Goal: Obtain resource: Obtain resource

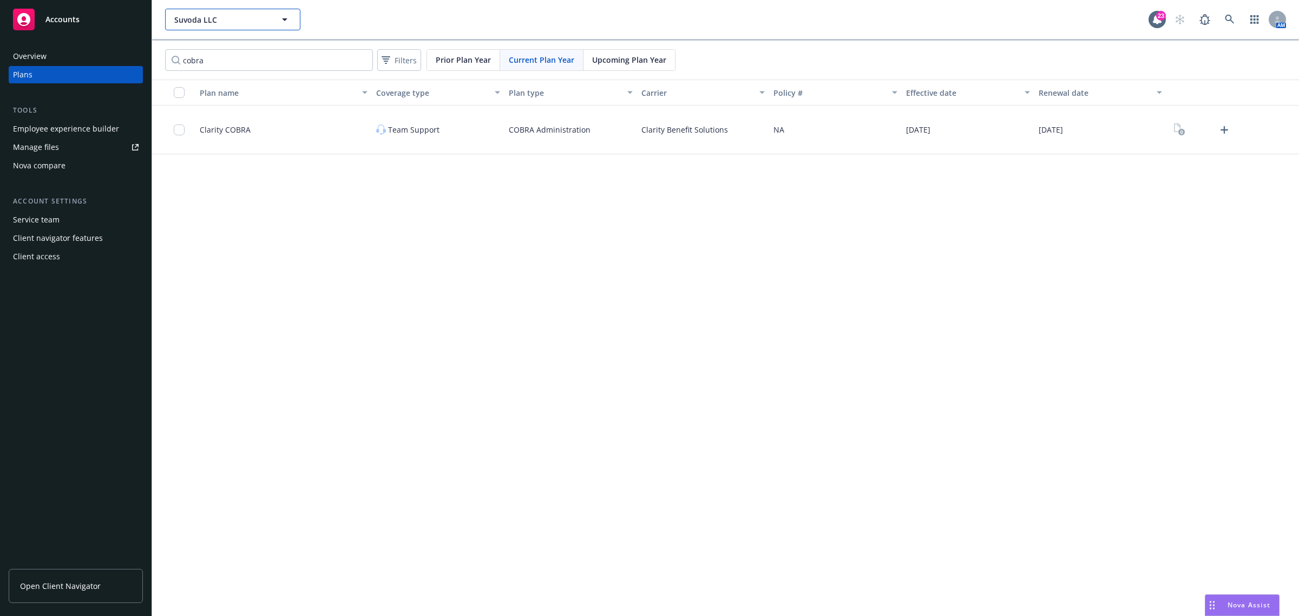
click at [253, 19] on span "Suvoda LLC" at bounding box center [221, 19] width 94 height 11
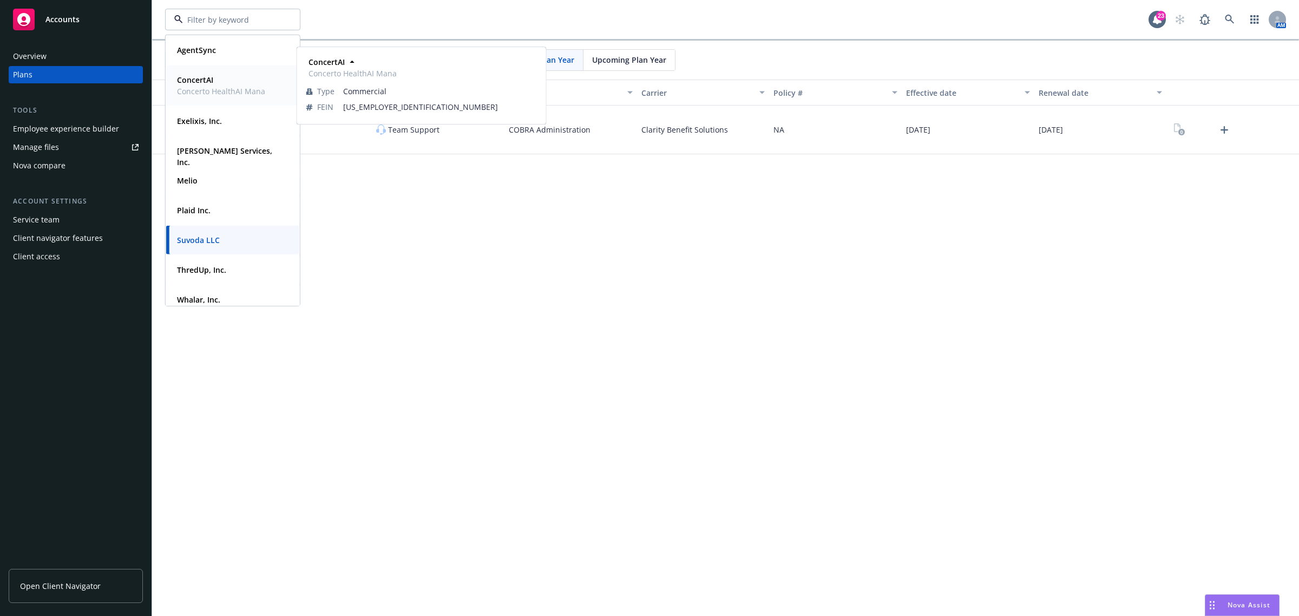
click at [225, 90] on span "Concerto HealthAI Mana" at bounding box center [221, 91] width 88 height 11
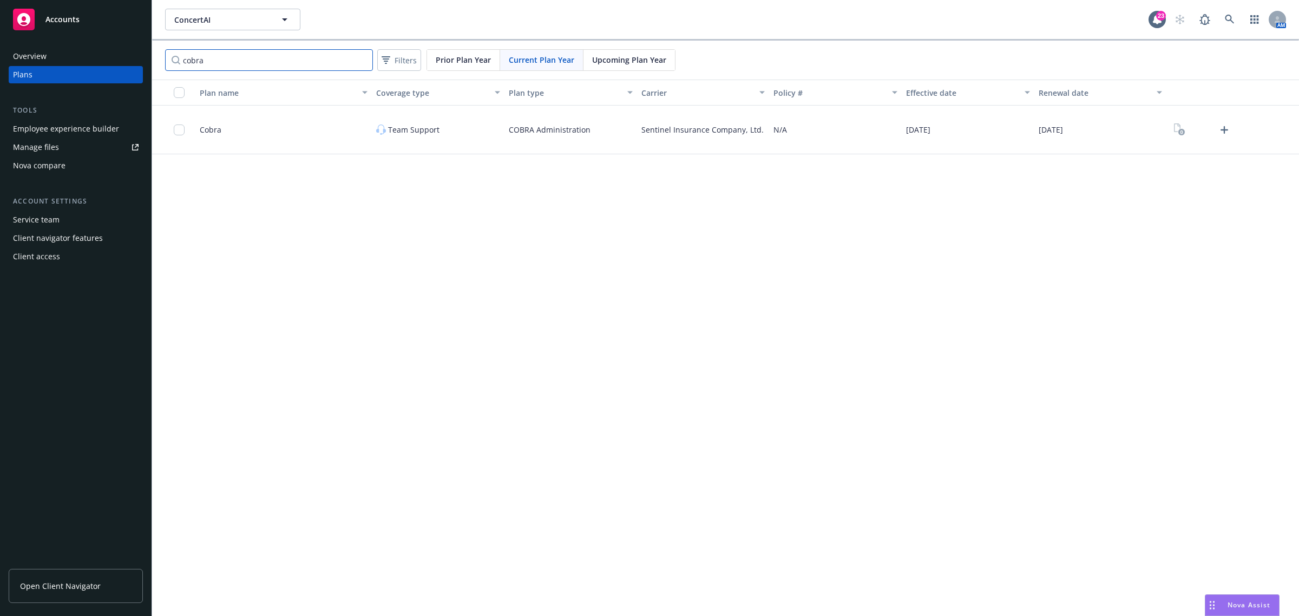
click at [319, 61] on input "cobra" at bounding box center [269, 60] width 208 height 22
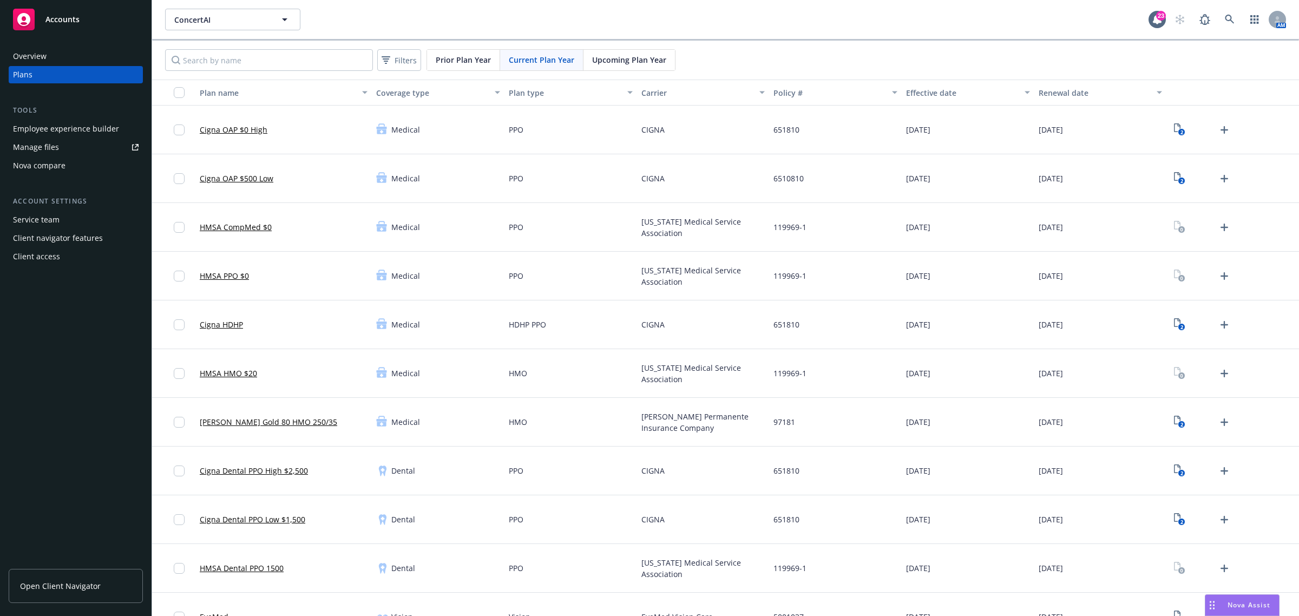
click at [425, 304] on div "Medical" at bounding box center [438, 324] width 133 height 49
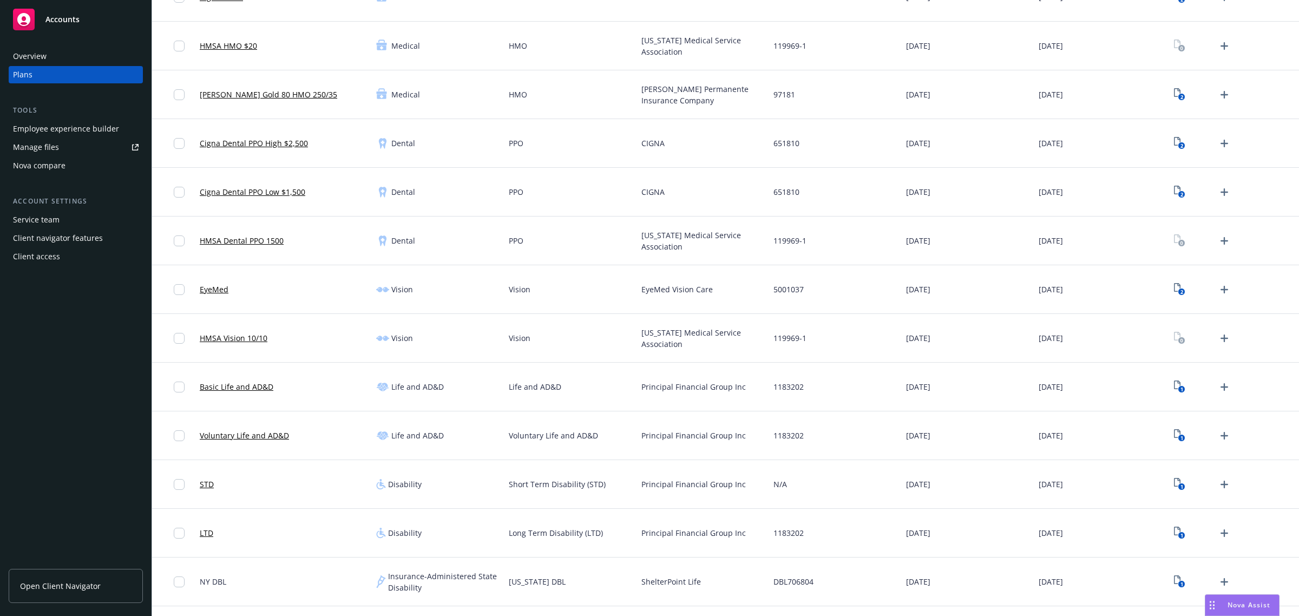
scroll to position [406, 0]
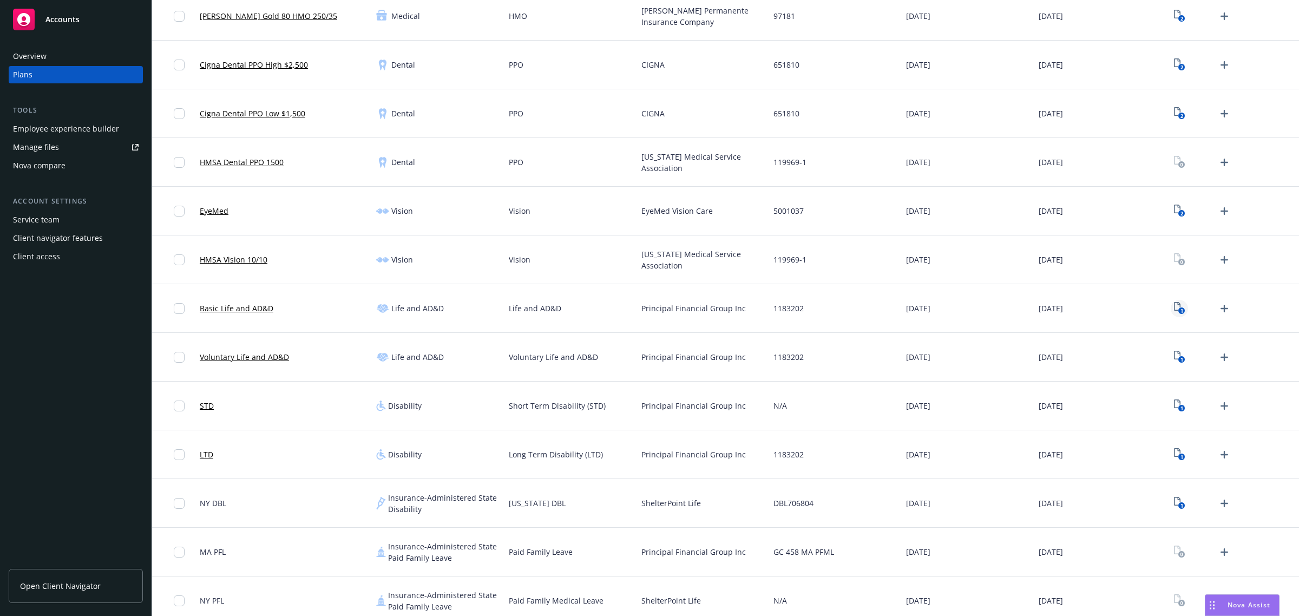
click at [1174, 307] on icon "1" at bounding box center [1179, 308] width 11 height 12
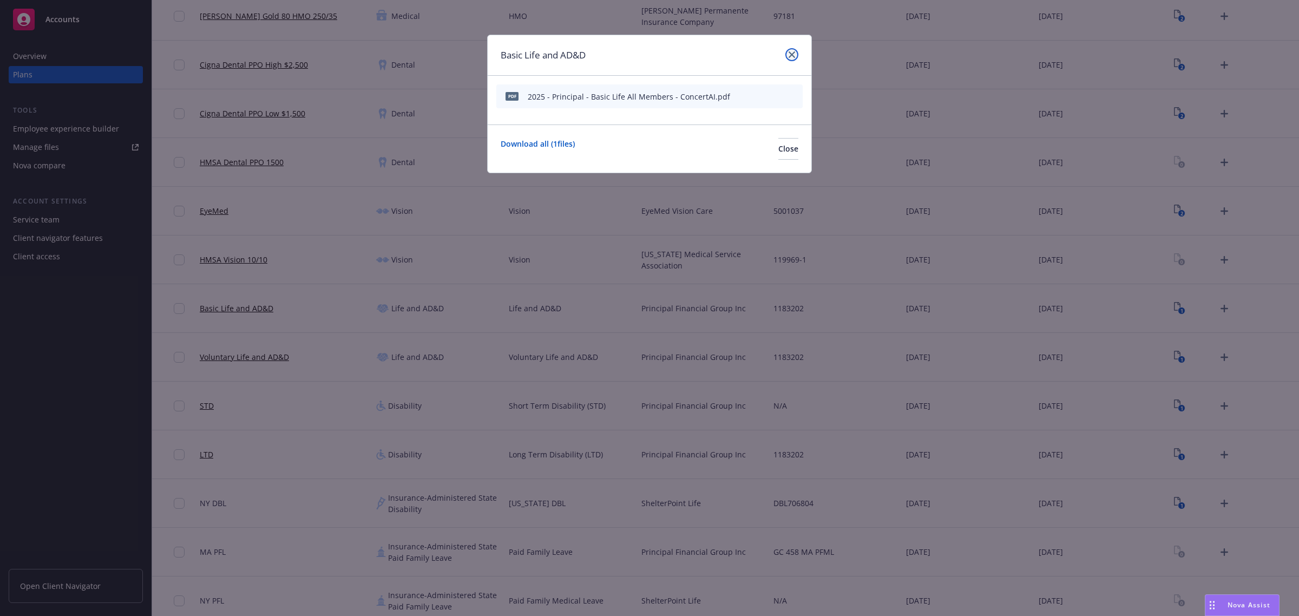
click at [793, 56] on icon "close" at bounding box center [792, 54] width 6 height 6
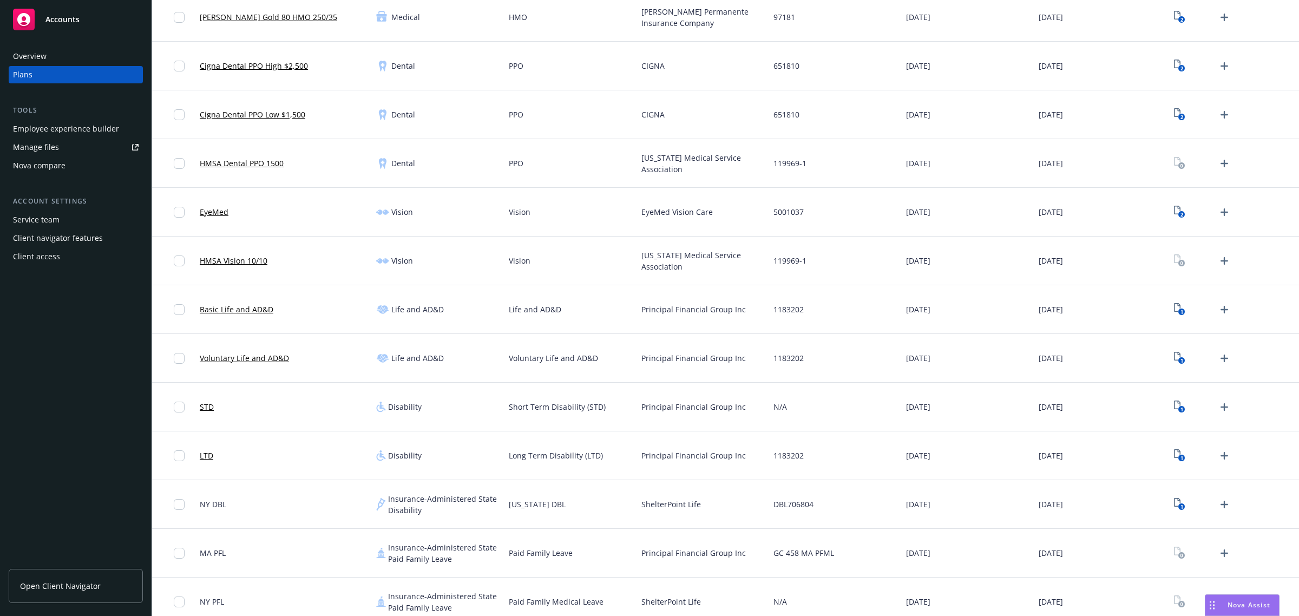
scroll to position [406, 0]
click at [1178, 360] on rect "View Plan Documents" at bounding box center [1181, 359] width 7 height 7
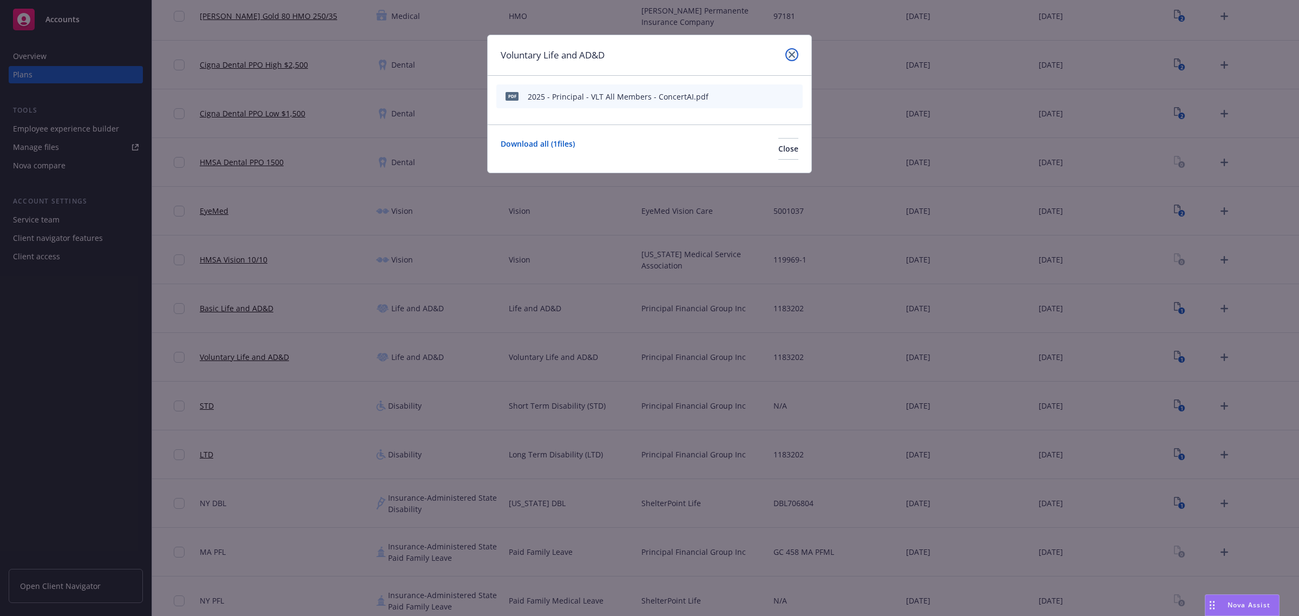
click at [791, 60] on link "close" at bounding box center [791, 54] width 13 height 13
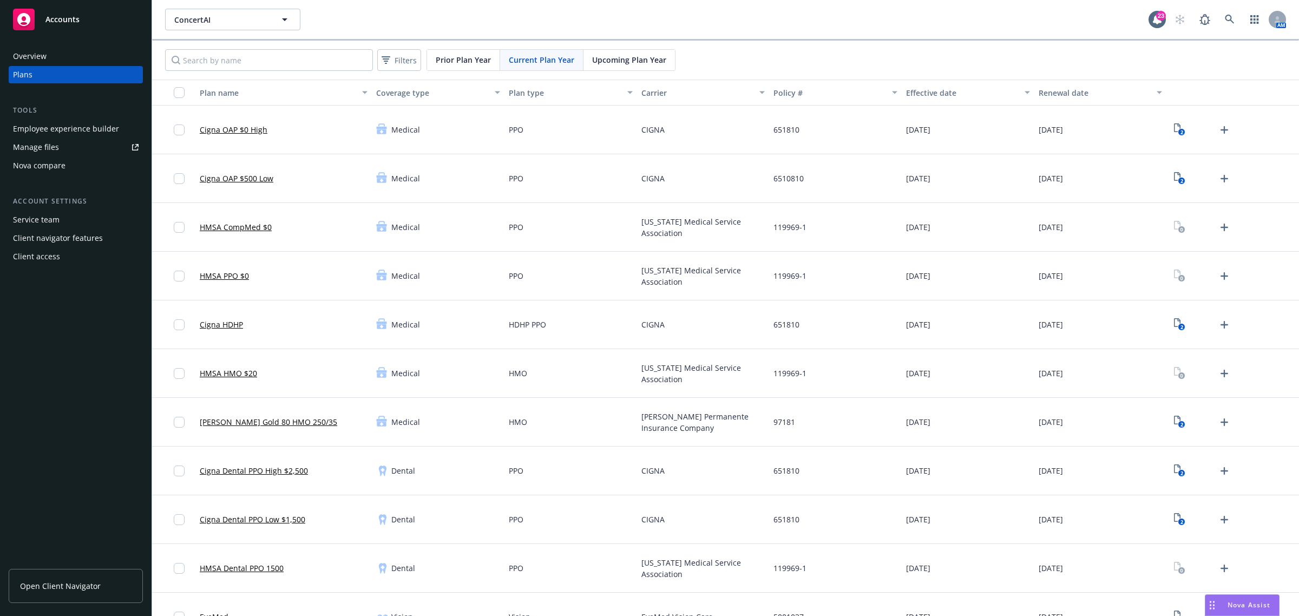
click at [481, 65] on span "Prior Plan Year" at bounding box center [463, 59] width 55 height 11
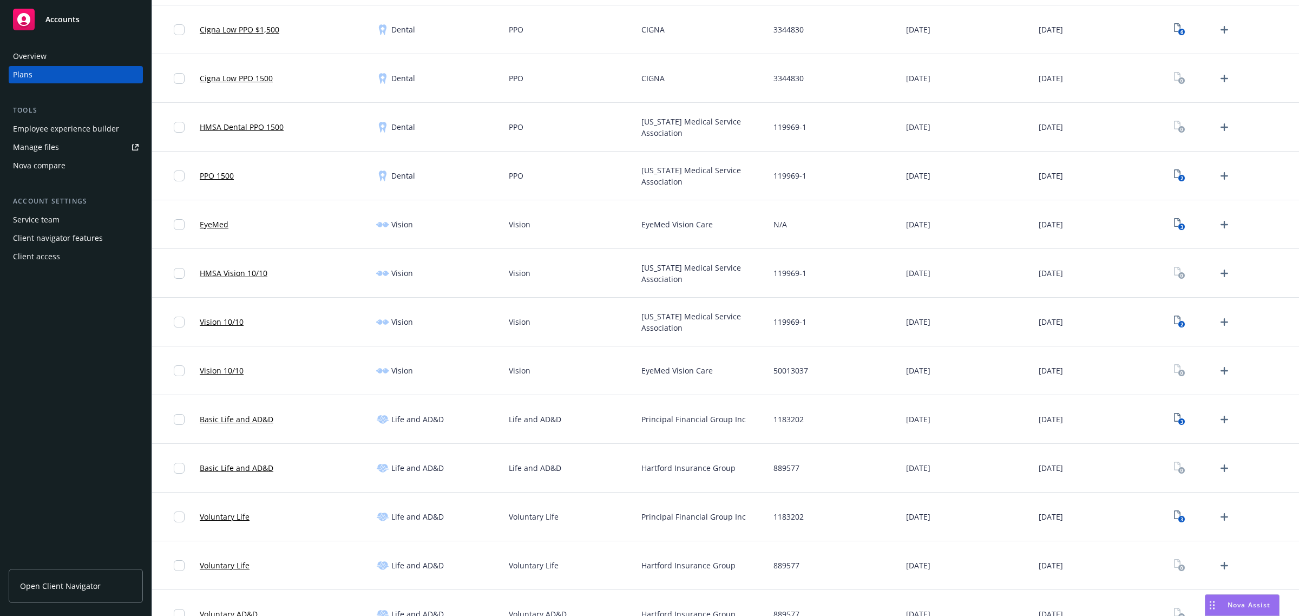
scroll to position [1015, 0]
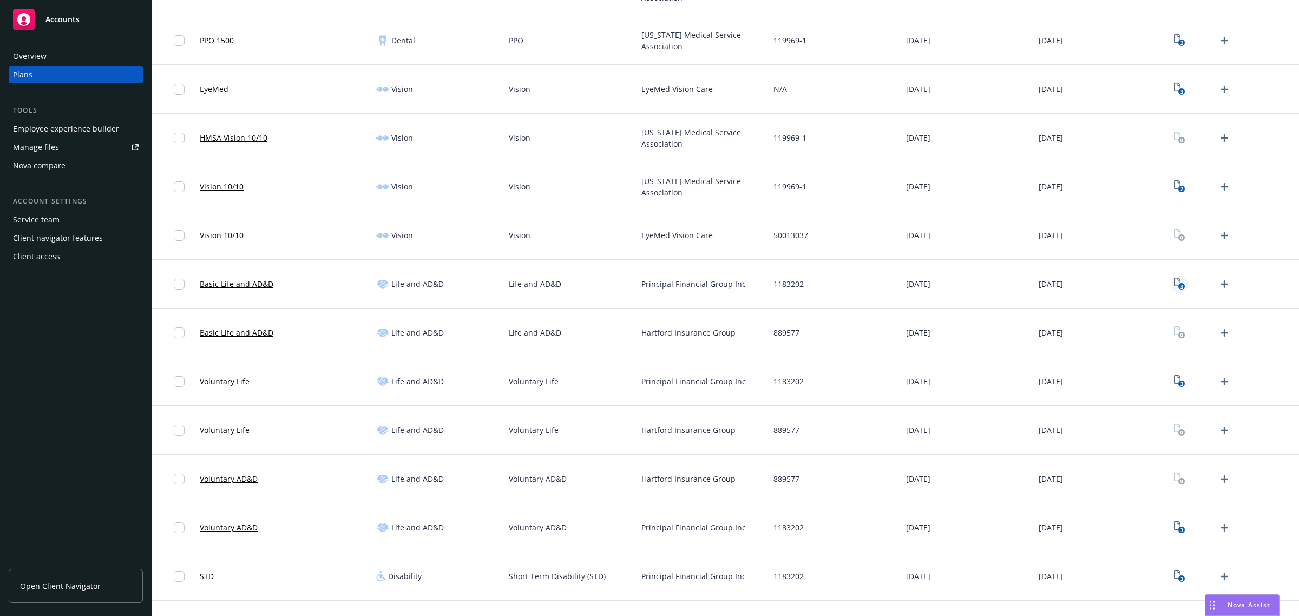
click at [1178, 287] on rect "View Plan Documents" at bounding box center [1181, 286] width 7 height 7
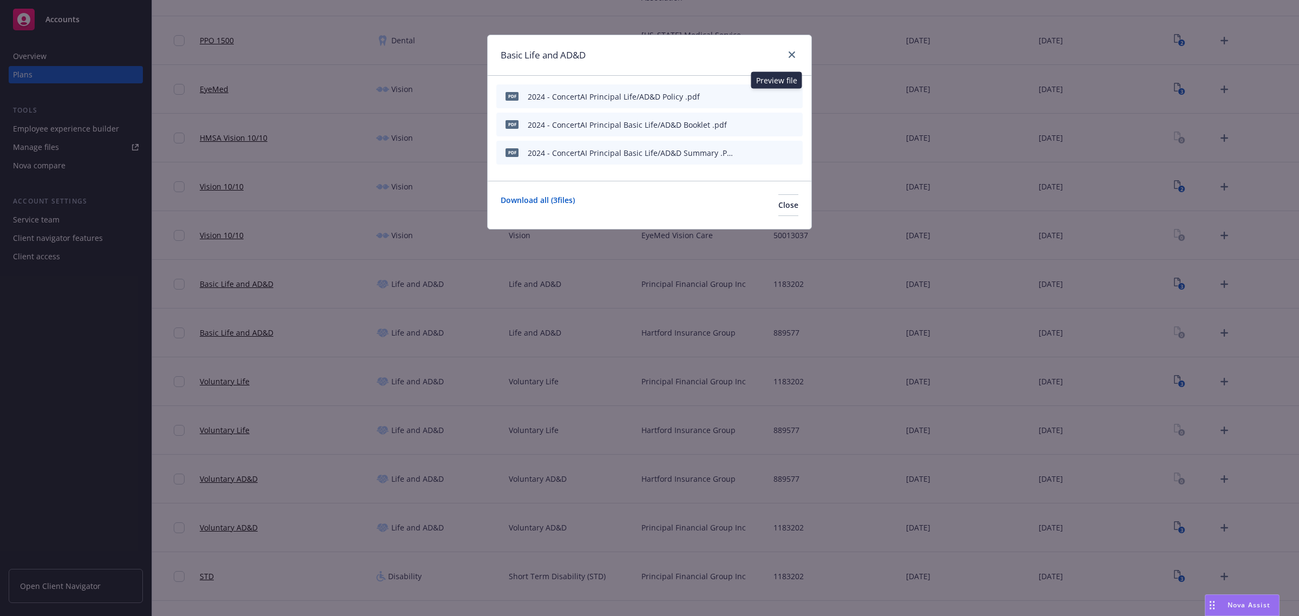
click at [775, 96] on icon "preview file" at bounding box center [775, 96] width 10 height 8
click at [785, 51] on div at bounding box center [789, 55] width 17 height 14
click at [790, 57] on icon "close" at bounding box center [792, 54] width 6 height 6
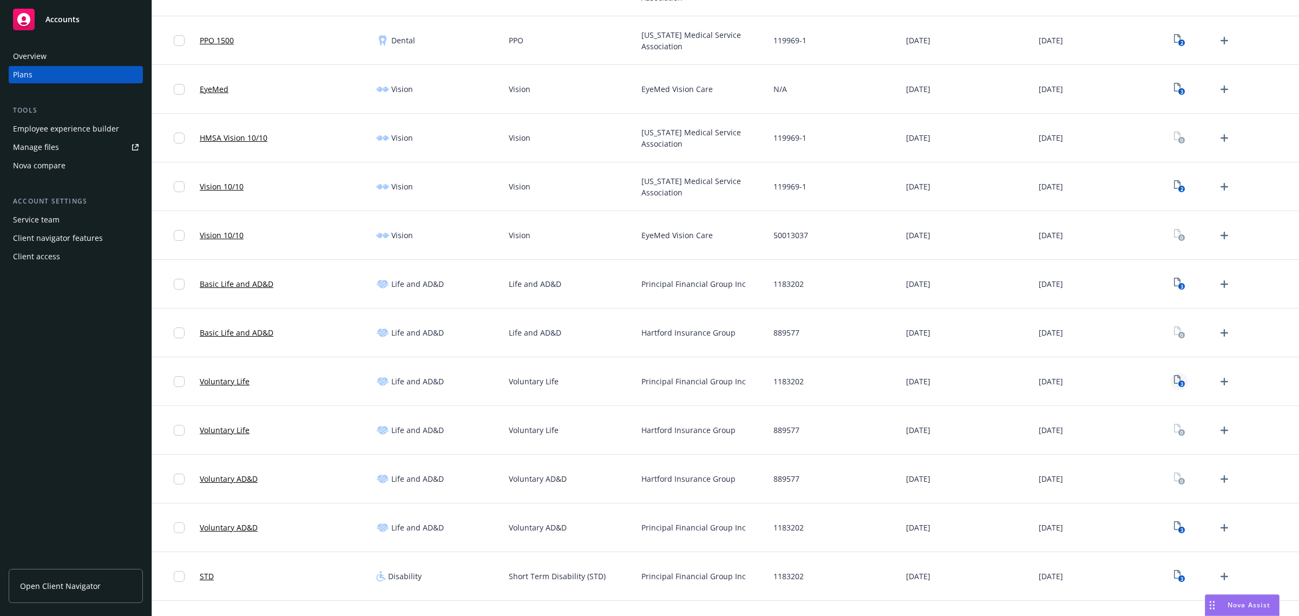
click at [1174, 382] on icon "3" at bounding box center [1179, 381] width 11 height 12
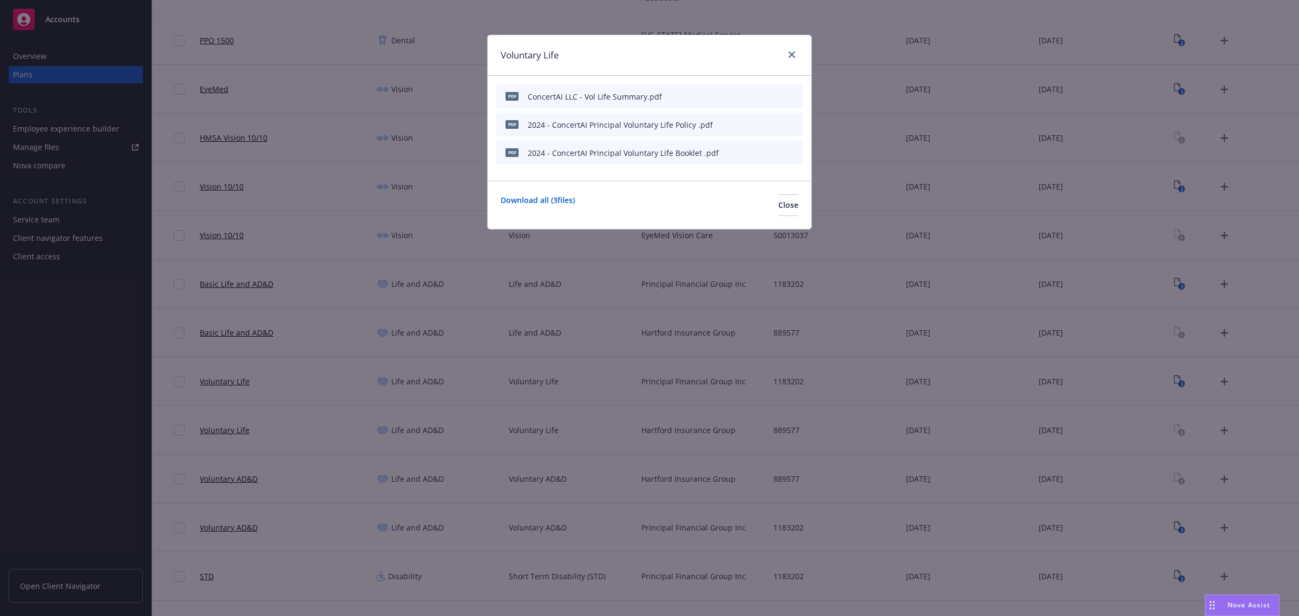
click at [771, 123] on icon "preview file" at bounding box center [775, 124] width 10 height 8
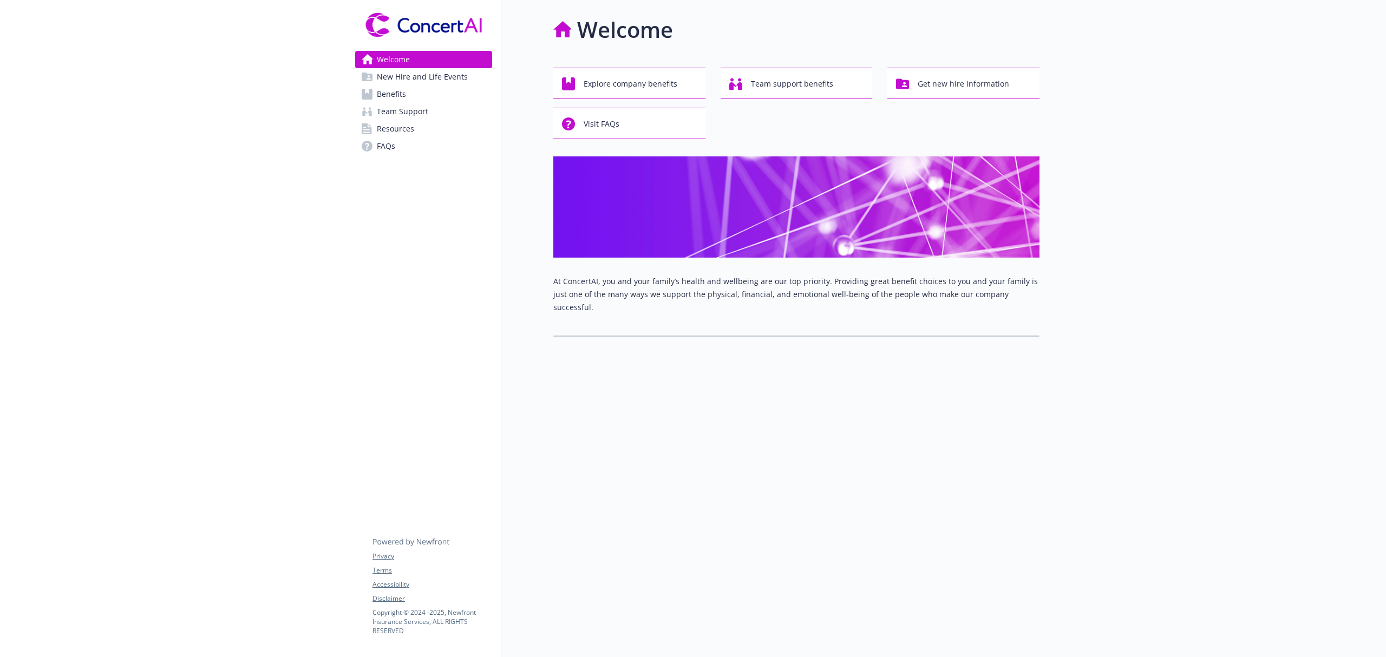
click at [394, 96] on span "Benefits" at bounding box center [391, 94] width 29 height 17
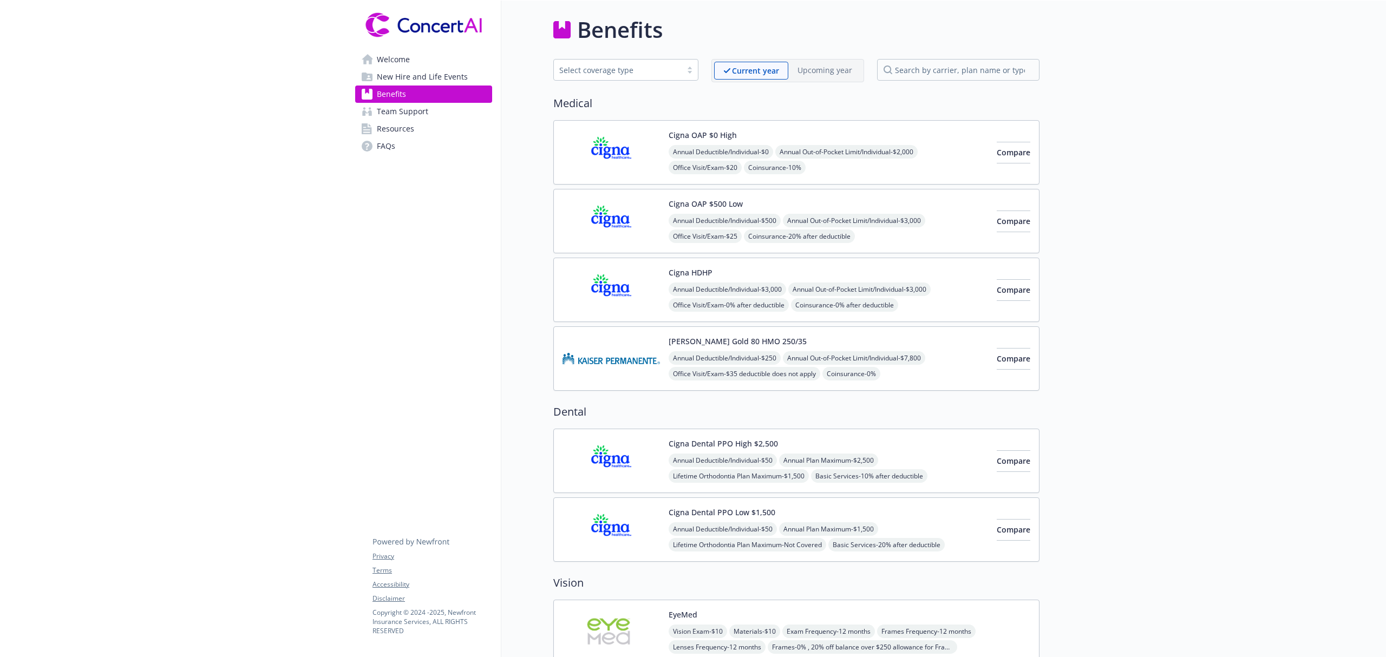
click at [395, 140] on link "FAQs" at bounding box center [423, 145] width 137 height 17
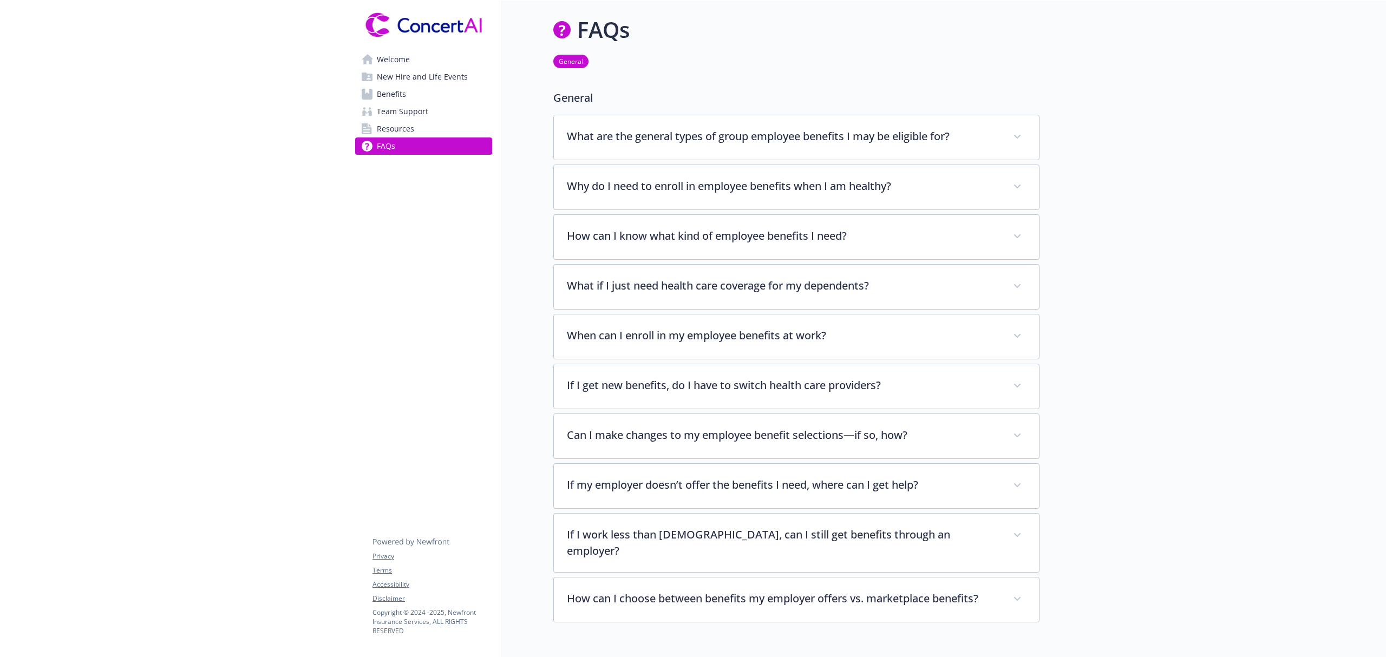
click at [412, 128] on span "Resources" at bounding box center [395, 128] width 37 height 17
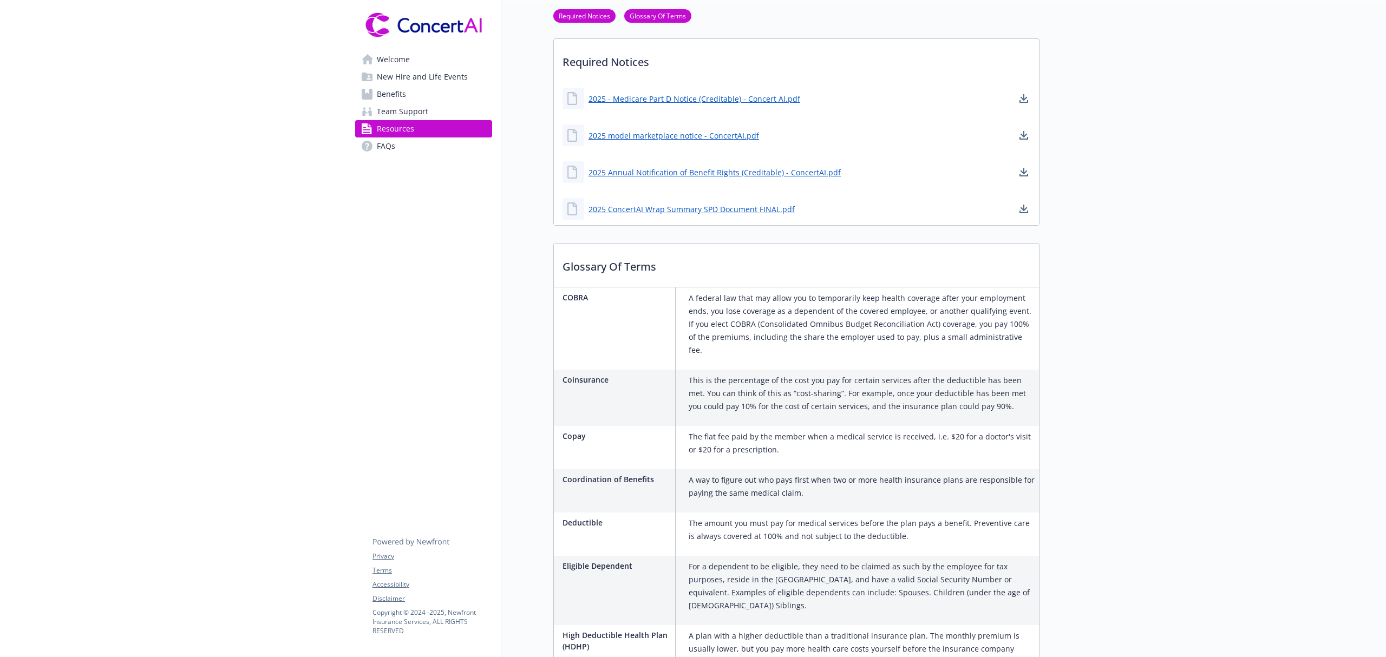
scroll to position [288, 0]
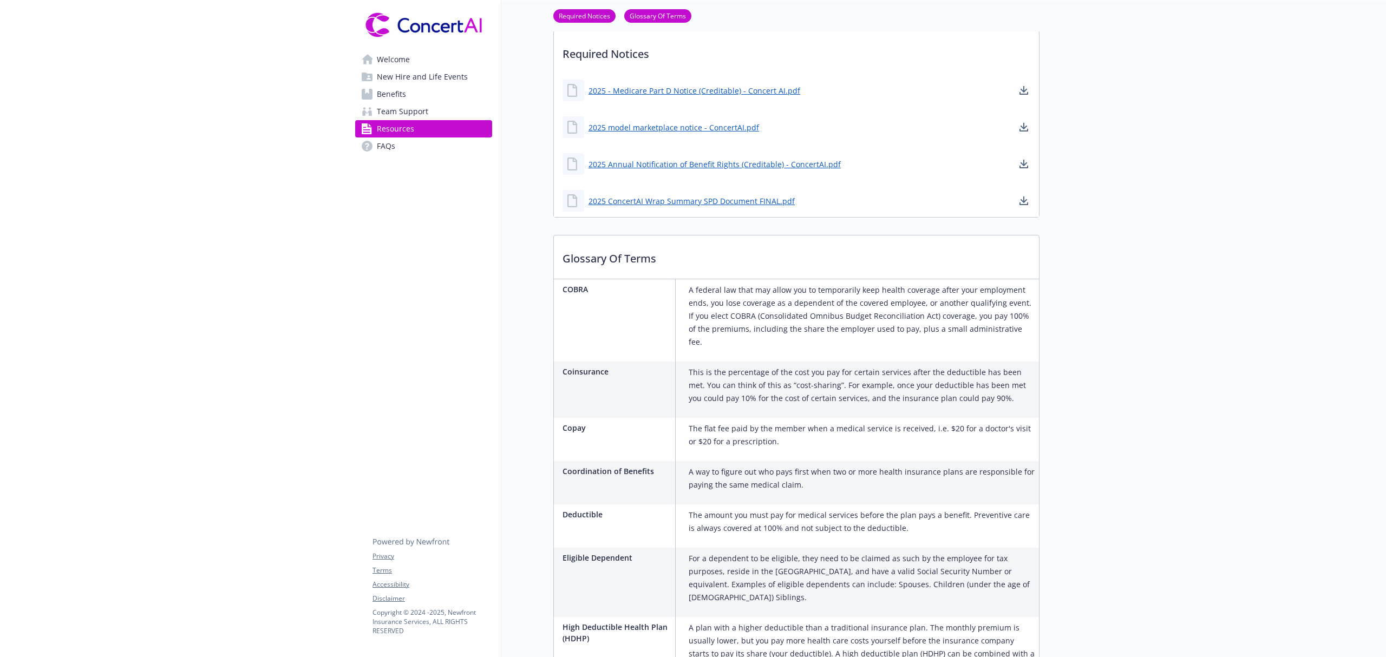
click at [373, 90] on link "Benefits" at bounding box center [423, 94] width 137 height 17
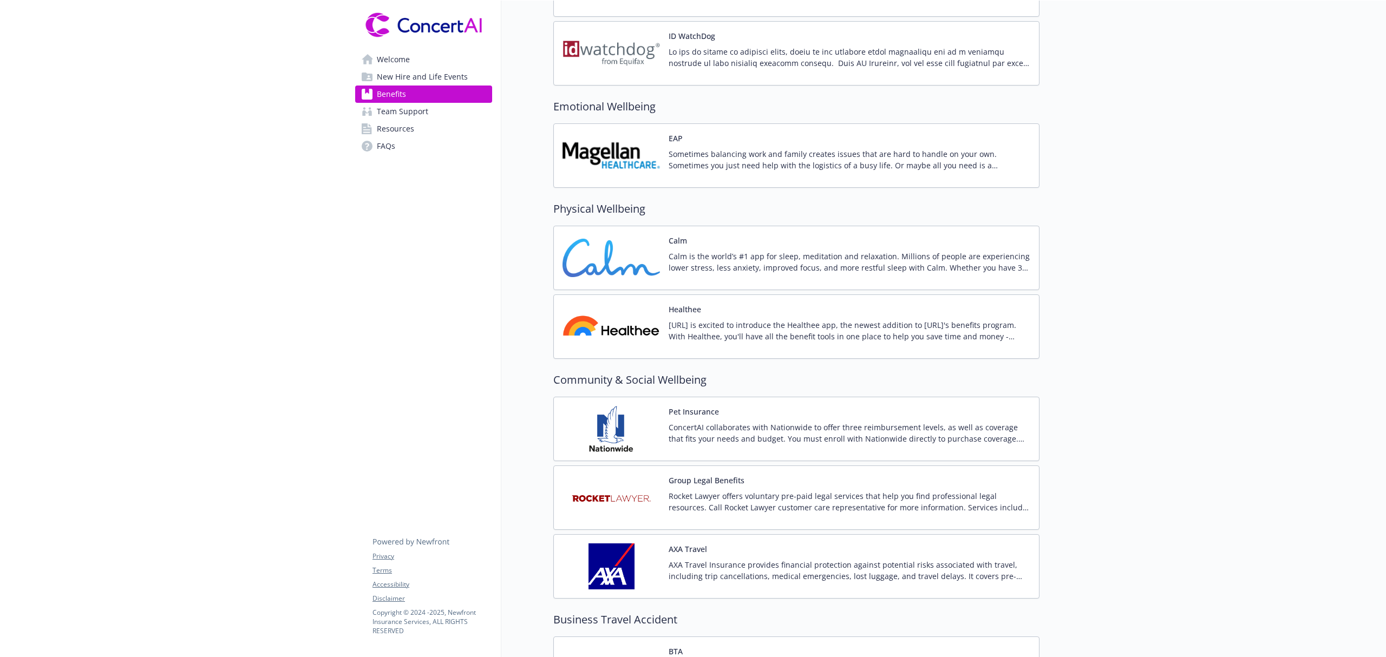
click at [389, 60] on span "Welcome" at bounding box center [393, 59] width 33 height 17
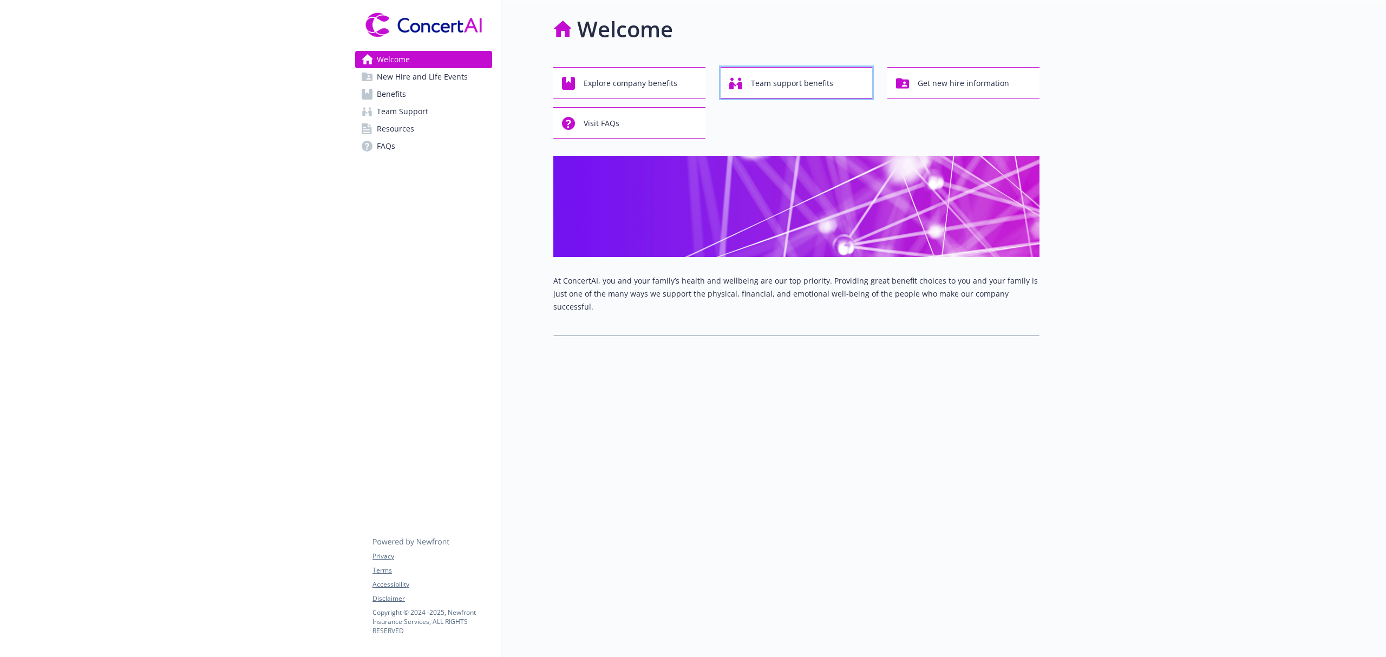
click at [800, 76] on span "Team support benefits" at bounding box center [792, 83] width 82 height 21
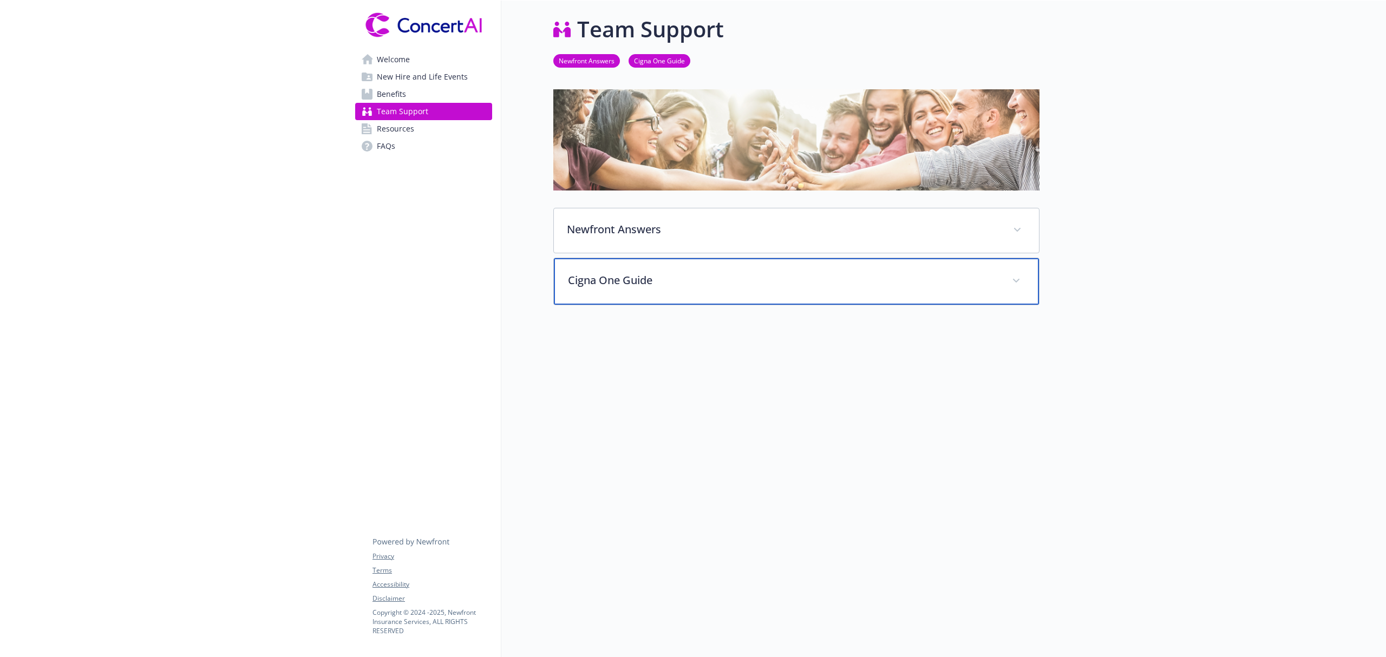
click at [776, 276] on p "Cigna One Guide" at bounding box center [783, 280] width 431 height 16
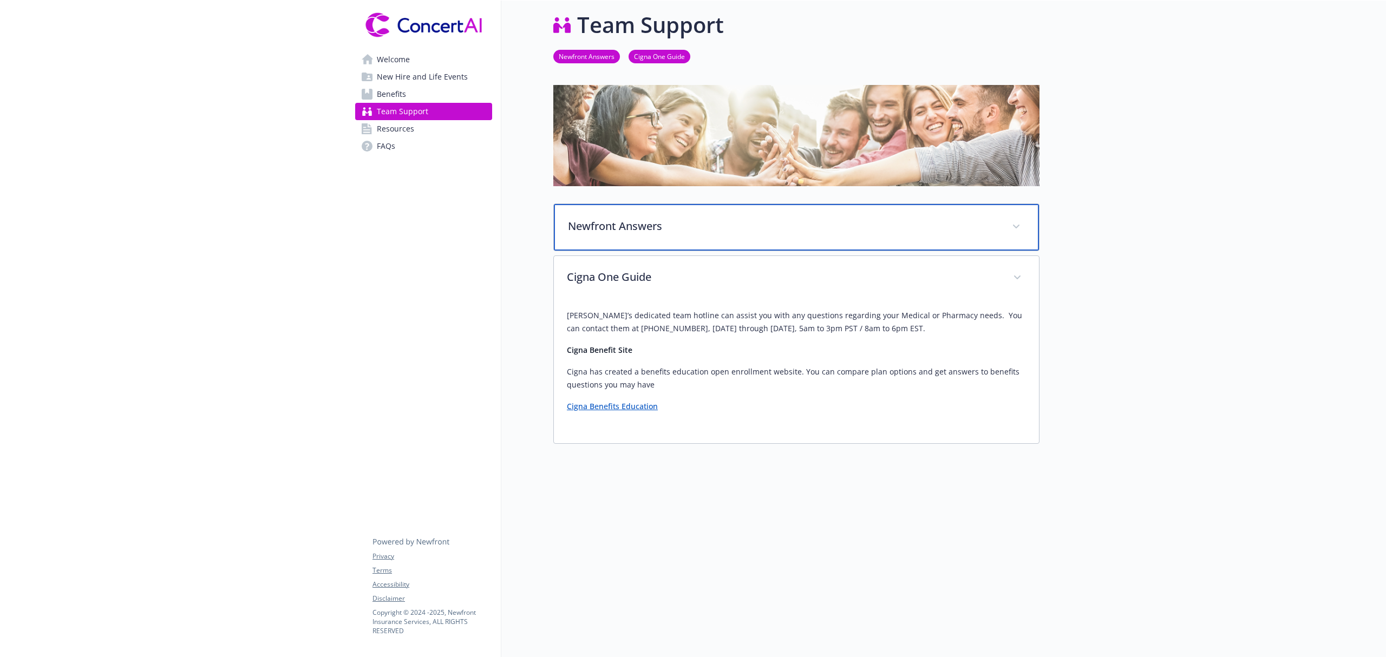
click at [751, 218] on p "Newfront Answers" at bounding box center [783, 226] width 431 height 16
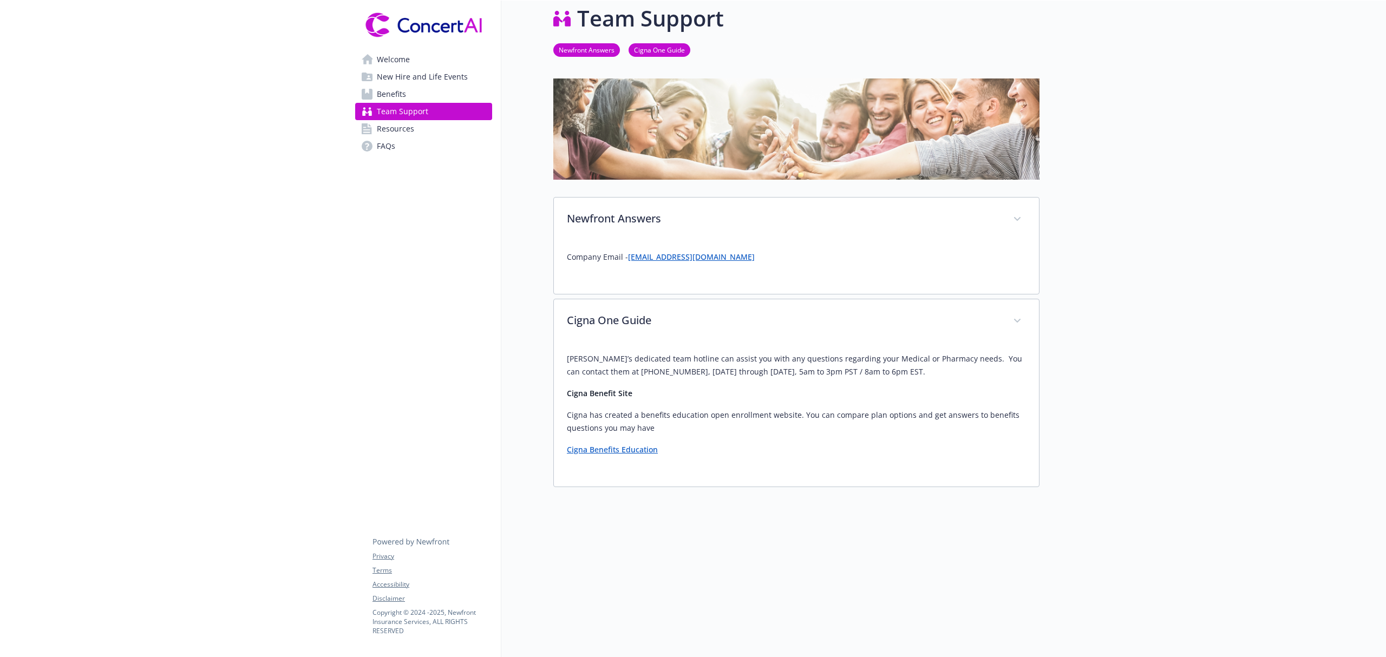
click at [399, 78] on span "New Hire and Life Events" at bounding box center [422, 76] width 91 height 17
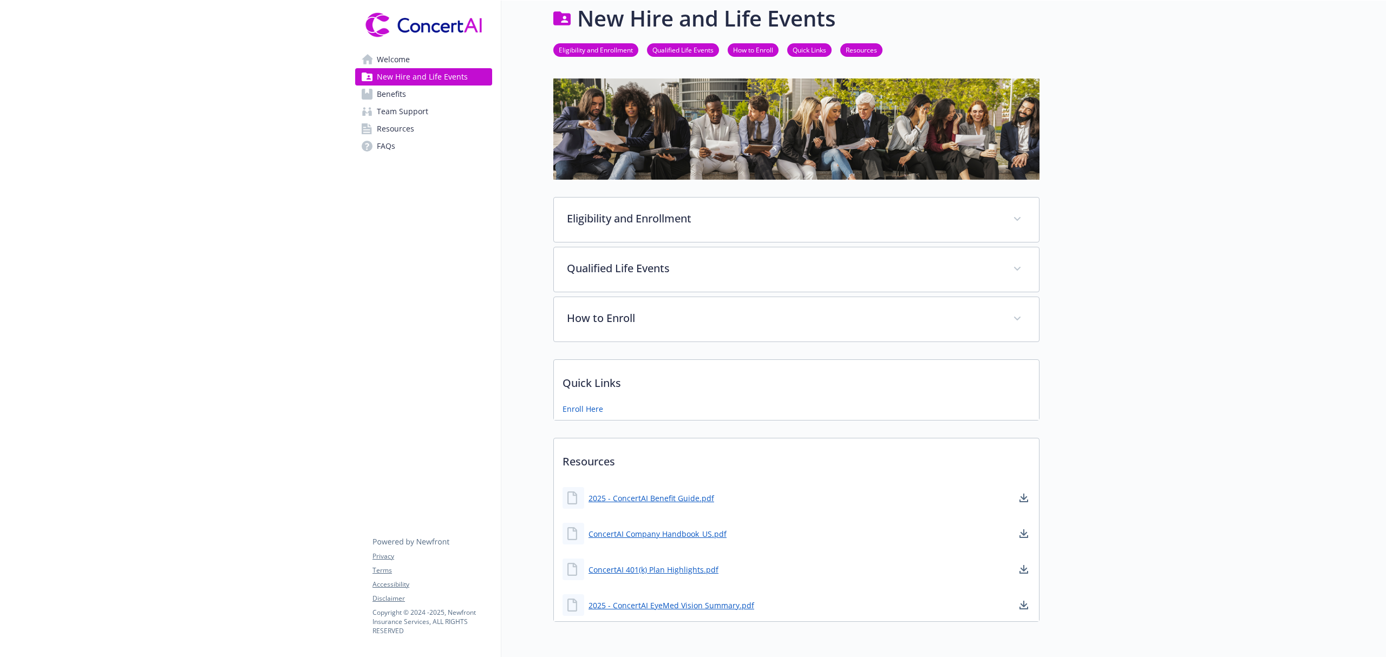
scroll to position [66, 0]
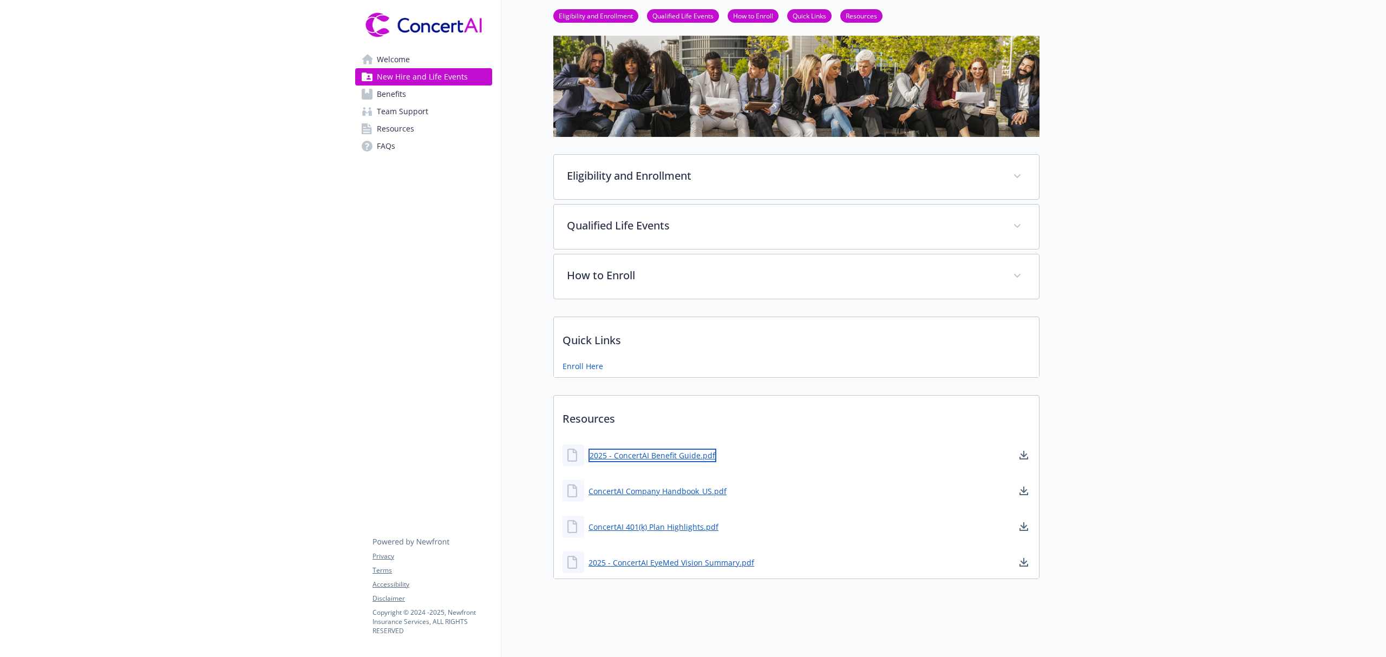
click at [691, 449] on link "2025 - ConcertAI Benefit Guide.pdf" at bounding box center [652, 456] width 128 height 14
